Goal: Find specific page/section: Find specific page/section

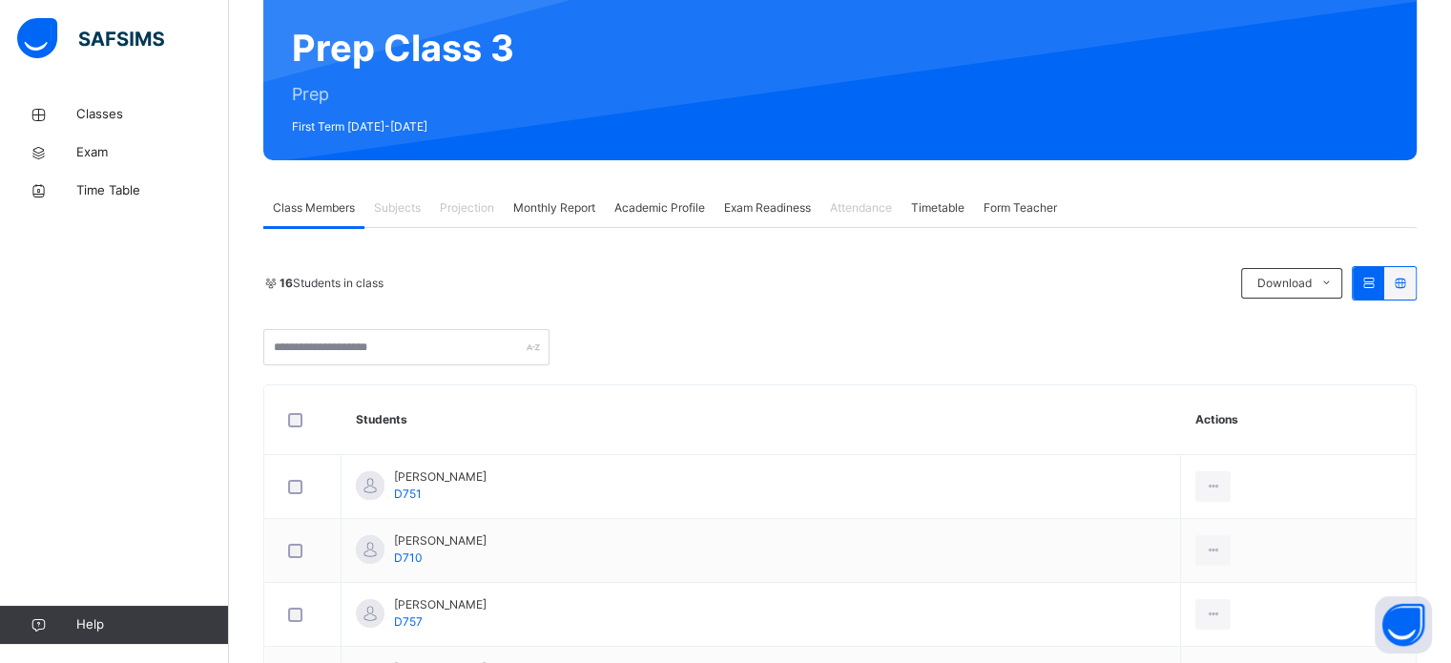
scroll to position [172, 0]
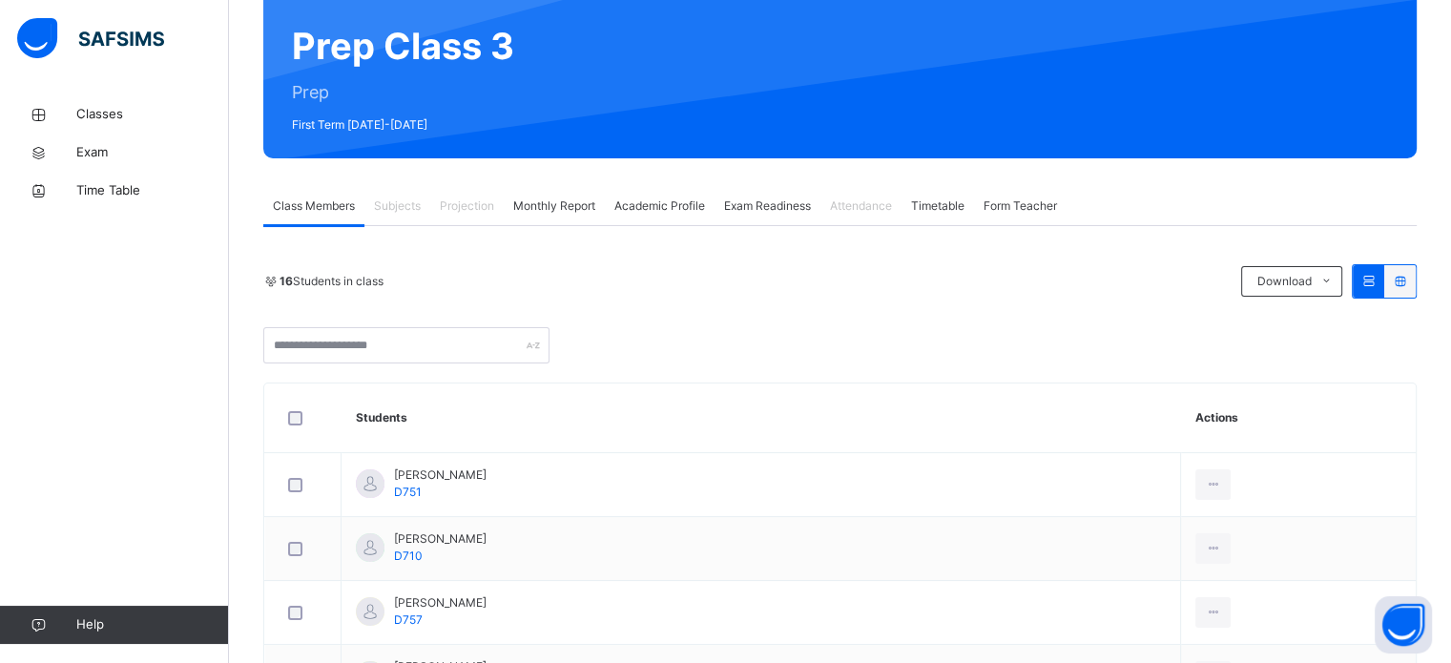
click at [473, 205] on span "Projection" at bounding box center [467, 205] width 54 height 17
click at [324, 201] on span "Class Members" at bounding box center [314, 205] width 82 height 17
click at [581, 202] on span "Monthly Report" at bounding box center [554, 205] width 82 height 17
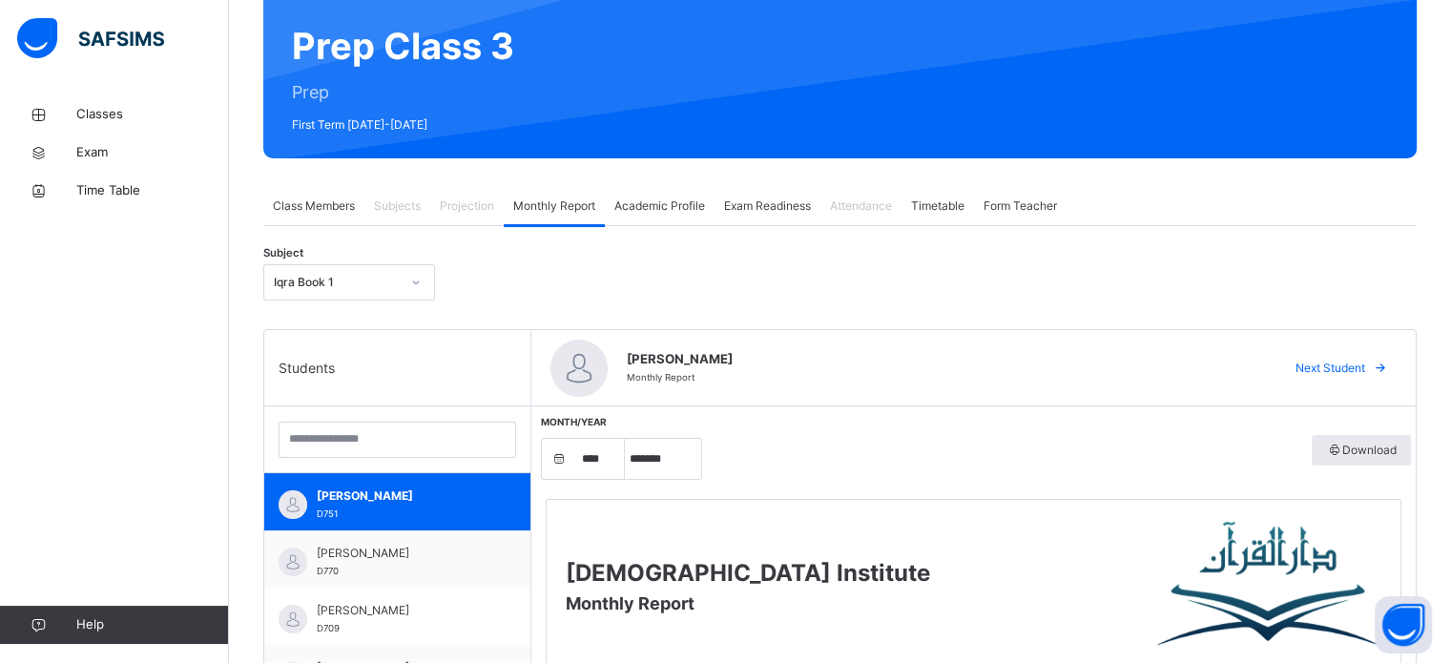
scroll to position [271, 0]
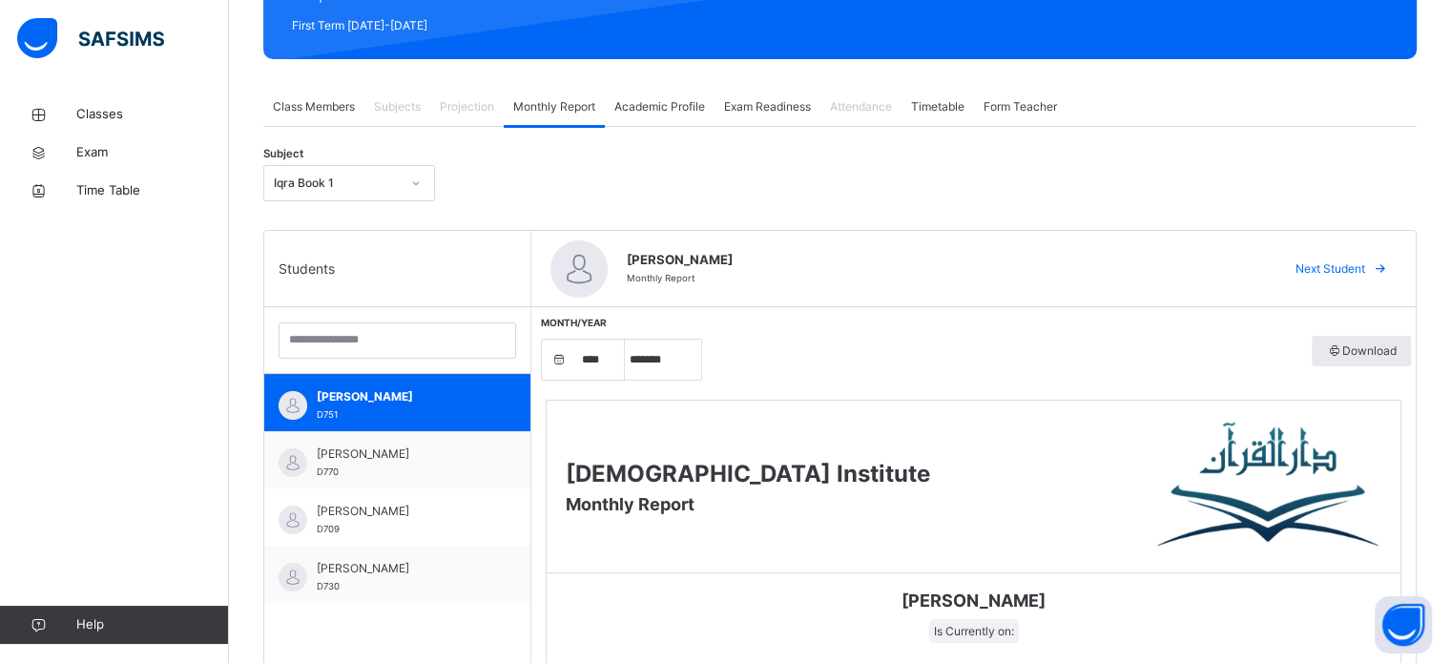
click at [470, 109] on span "Projection" at bounding box center [467, 106] width 54 height 17
click at [319, 103] on span "Class Members" at bounding box center [314, 106] width 82 height 17
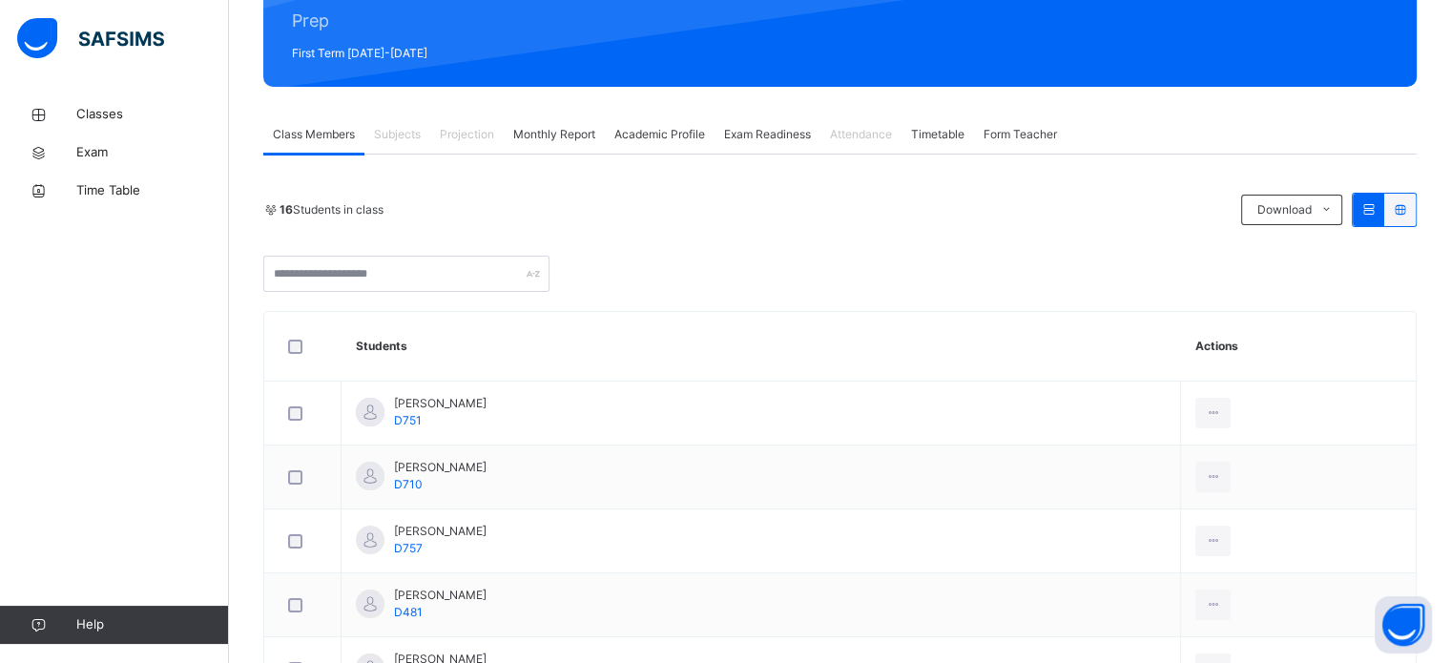
scroll to position [240, 0]
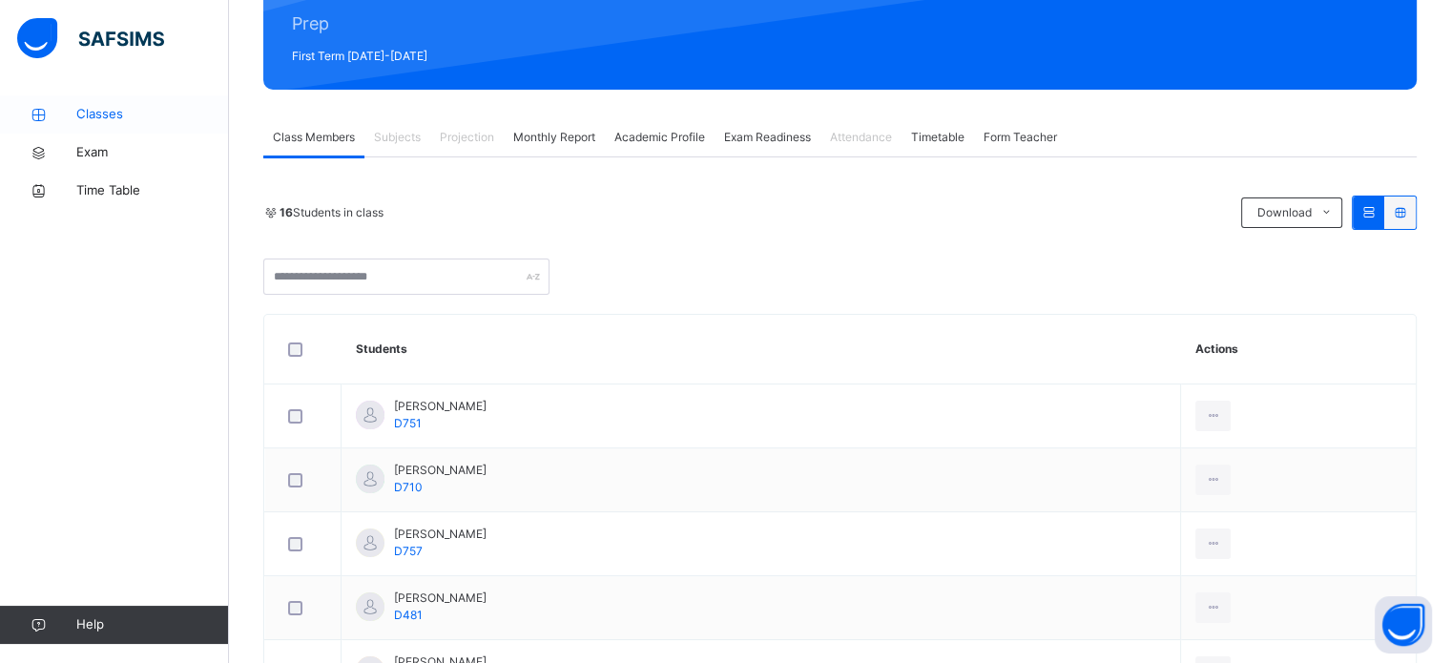
click at [110, 113] on span "Classes" at bounding box center [152, 114] width 153 height 19
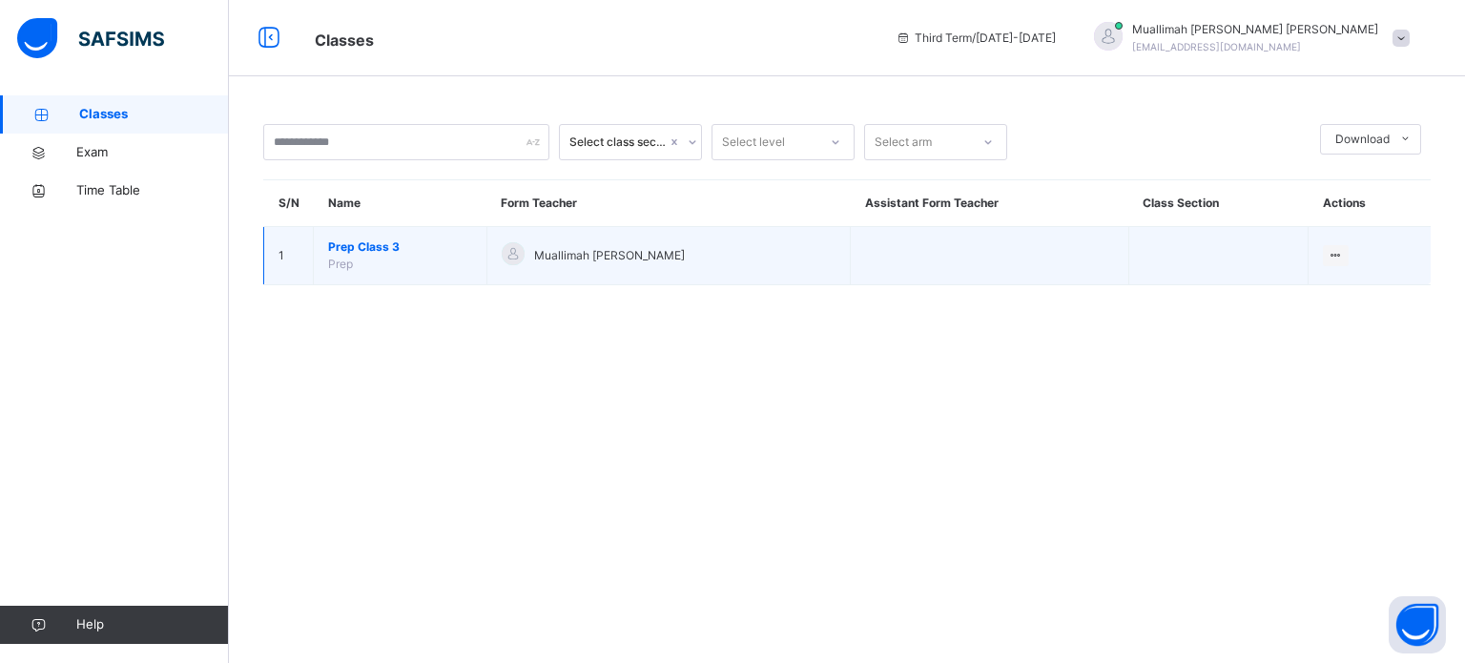
click at [378, 243] on span "Prep Class 3" at bounding box center [400, 246] width 144 height 17
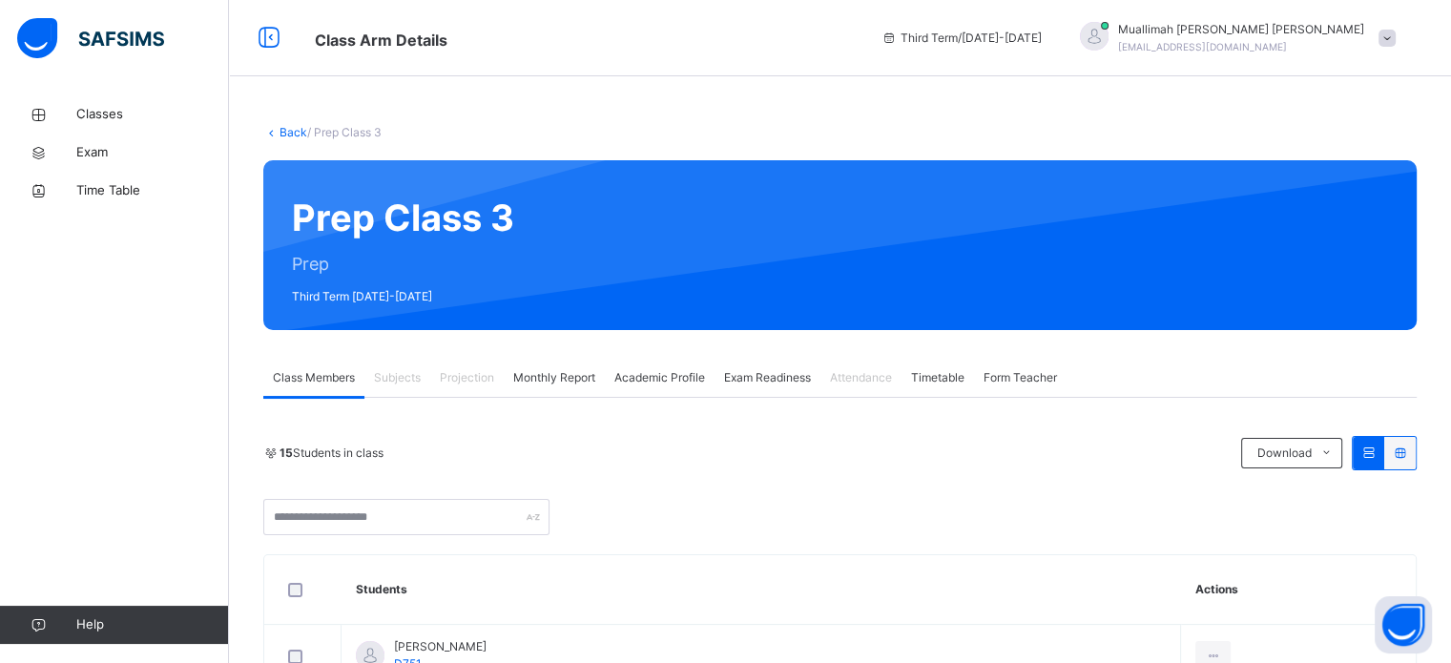
click at [488, 381] on span "Projection" at bounding box center [467, 377] width 54 height 17
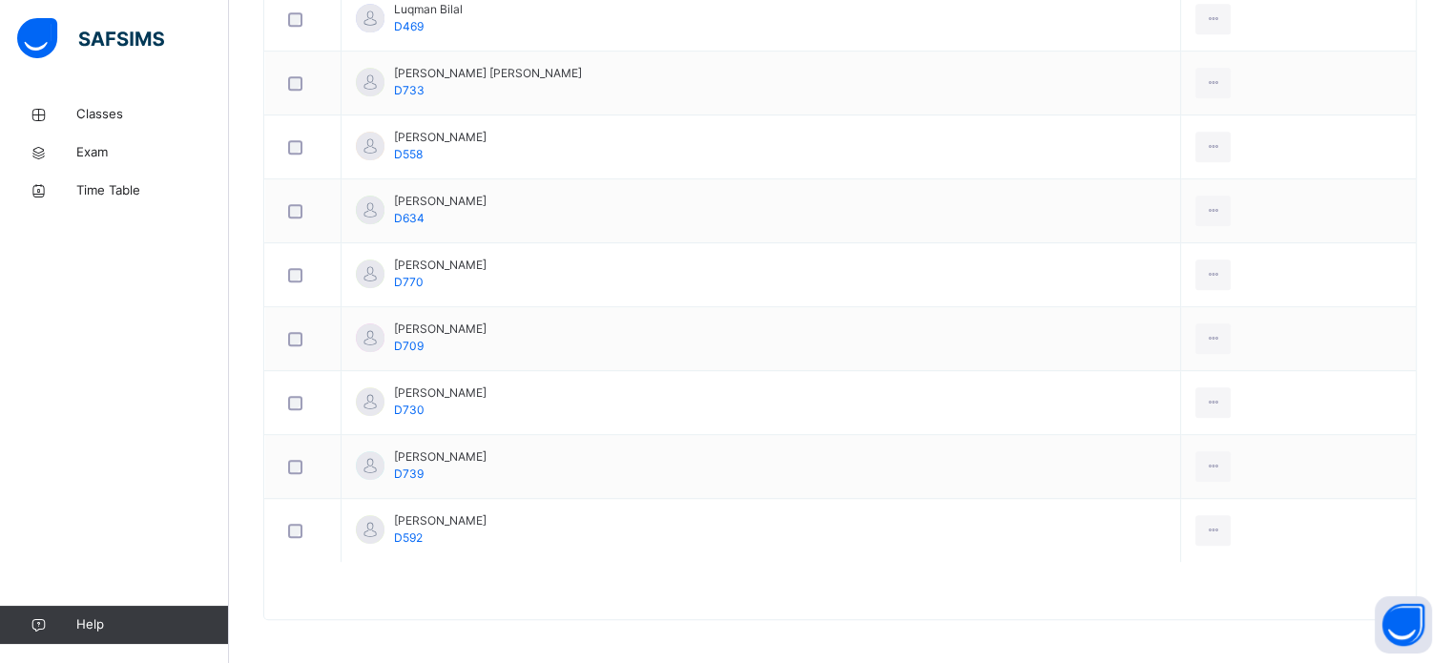
scroll to position [1021, 0]
